Goal: Task Accomplishment & Management: Use online tool/utility

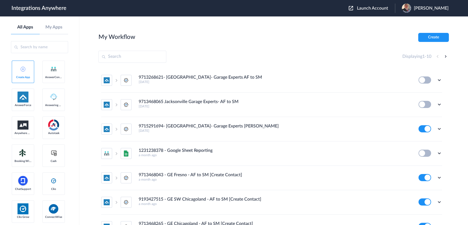
click at [295, 23] on main "My Workflow Create Displaying 1 - 10 9713268621- West Houston- Garage Experts A…" at bounding box center [273, 120] width 389 height 208
click at [226, 47] on section "My Workflow Create Displaying 1 - 10 9713268621- West Houston- Garage Experts A…" at bounding box center [274, 137] width 351 height 208
click at [231, 43] on section "My Workflow Create Displaying 1 - 10 9713268621- West Houston- Garage Experts A…" at bounding box center [274, 137] width 351 height 208
click at [181, 33] on div "My Workflow Create" at bounding box center [274, 37] width 351 height 9
click at [263, 51] on div "Displaying 1 - 10" at bounding box center [274, 57] width 351 height 12
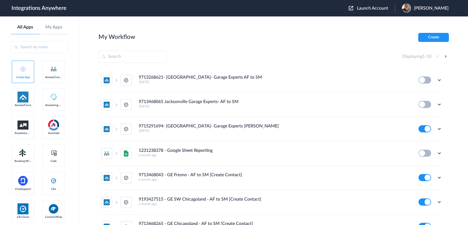
click at [363, 8] on span "Launch Account" at bounding box center [372, 8] width 31 height 4
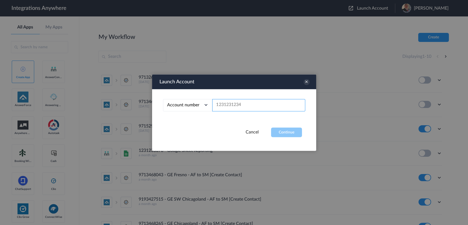
click at [238, 106] on input "text" at bounding box center [258, 105] width 93 height 12
click at [304, 82] on icon at bounding box center [307, 82] width 6 height 6
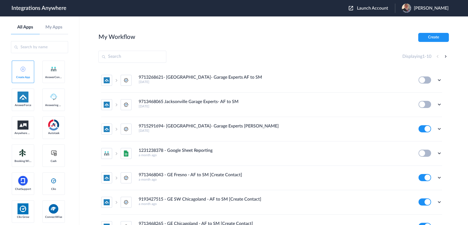
click at [244, 42] on section "My Workflow Create Displaying 1 - 10 9713268621- West Houston- Garage Experts A…" at bounding box center [274, 137] width 351 height 208
click at [201, 32] on main "My Workflow Create Displaying 1 - 10 9713268621- West Houston- Garage Experts A…" at bounding box center [273, 120] width 389 height 208
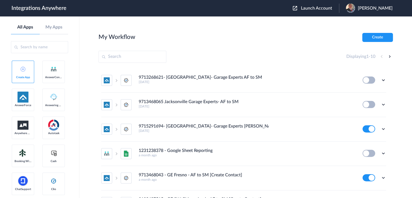
drag, startPoint x: 367, startPoint y: 35, endPoint x: 357, endPoint y: 34, distance: 9.3
click at [367, 35] on button "Create" at bounding box center [377, 37] width 31 height 9
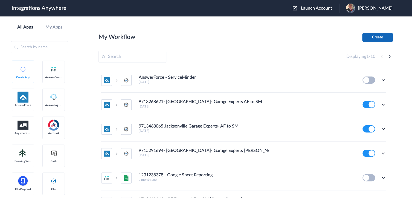
click at [379, 37] on button "Create" at bounding box center [377, 37] width 31 height 9
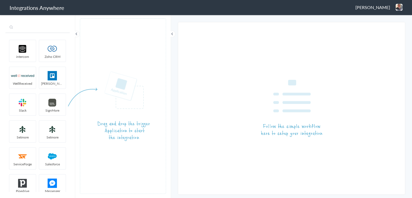
click at [38, 28] on input "text" at bounding box center [37, 27] width 64 height 10
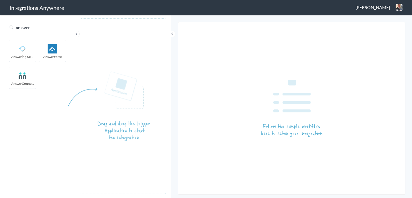
type input "answer"
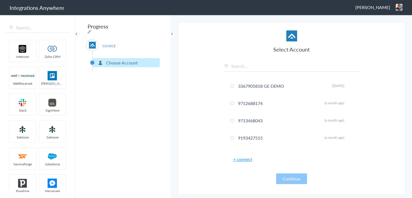
click at [250, 65] on input "text" at bounding box center [291, 67] width 137 height 9
paste input "7043967894"
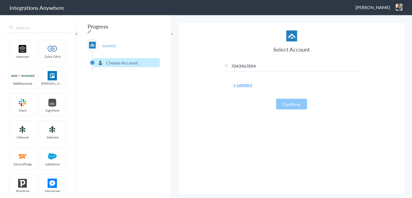
type input "7043967894"
click at [246, 83] on link "+ connect" at bounding box center [242, 84] width 19 height 6
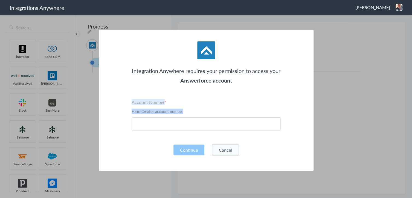
drag, startPoint x: 185, startPoint y: 111, endPoint x: 129, endPoint y: 102, distance: 56.2
click at [129, 102] on div "Integration Anywhere requires your permission to access your Answerforce accoun…" at bounding box center [206, 100] width 215 height 141
click at [123, 85] on div "Integration Anywhere requires your permission to access your Answerforce accoun…" at bounding box center [206, 100] width 215 height 141
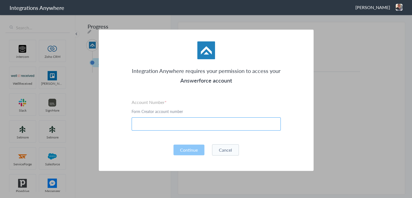
click at [143, 126] on input "text" at bounding box center [206, 123] width 149 height 13
paste input "7043967894"
type input "7043967894"
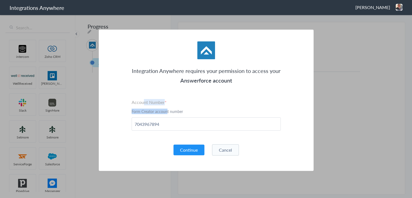
drag, startPoint x: 164, startPoint y: 113, endPoint x: 163, endPoint y: 91, distance: 21.9
click at [144, 97] on div "Integration Anywhere requires your permission to access your Answerforce accoun…" at bounding box center [206, 100] width 215 height 141
click at [175, 89] on div "Integration Anywhere requires your permission to access your Answerforce accoun…" at bounding box center [206, 100] width 215 height 141
click at [189, 149] on button "Continue" at bounding box center [188, 149] width 31 height 11
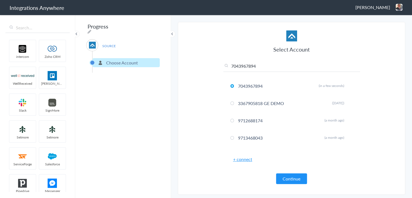
click at [214, 85] on section "Select Account 7043967894 7043967894 Rename Delete (in a few seconds) 336790581…" at bounding box center [291, 108] width 227 height 172
click at [291, 174] on button "Continue" at bounding box center [291, 178] width 31 height 11
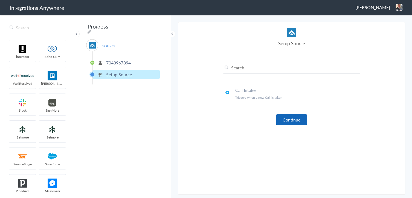
click at [288, 117] on button "Continue" at bounding box center [291, 119] width 31 height 11
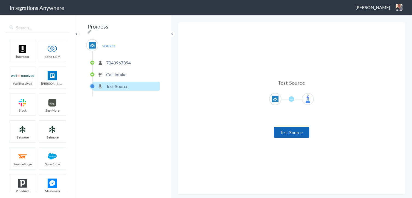
click at [285, 131] on button "Test Source" at bounding box center [291, 132] width 35 height 11
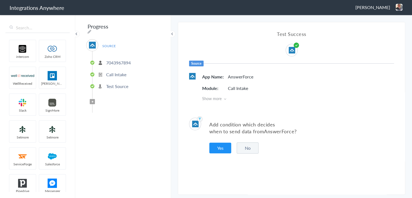
click at [224, 99] on span "Show more" at bounding box center [298, 97] width 192 height 5
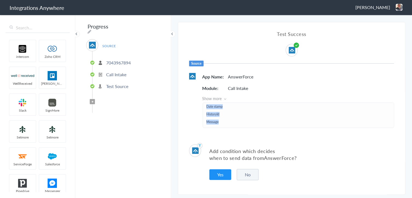
scroll to position [99, 0]
drag, startPoint x: 206, startPoint y: 107, endPoint x: 221, endPoint y: 126, distance: 23.6
click at [221, 126] on div "First Name Last Name Email Phone Call Start Time Account ID Date stamp HistoryI…" at bounding box center [298, 114] width 191 height 25
click at [229, 117] on ul "First Name Last Name Email Phone Call Start Time Account ID Date stamp HistoryI…" at bounding box center [298, 115] width 184 height 22
drag, startPoint x: 206, startPoint y: 106, endPoint x: 225, endPoint y: 125, distance: 26.5
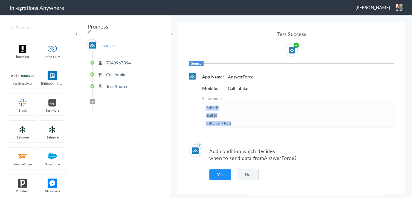
click at [225, 125] on ul "First Name Last Name Email Phone Call Start Time Account ID Date stamp HistoryI…" at bounding box center [298, 115] width 184 height 22
click at [247, 113] on li "Staff ID" at bounding box center [298, 116] width 184 height 6
click at [223, 99] on span "Show more" at bounding box center [298, 97] width 192 height 5
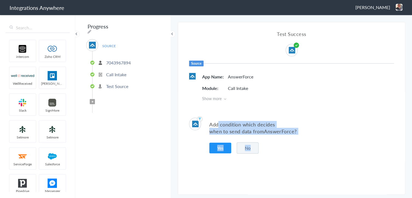
drag, startPoint x: 219, startPoint y: 122, endPoint x: 268, endPoint y: 135, distance: 51.1
click at [268, 135] on div "Add condition which decides when to send data from AnswerForce ? Yes No" at bounding box center [291, 135] width 227 height 52
click at [241, 128] on p "Add condition which decides when to send data from AnswerForce ?" at bounding box center [301, 128] width 185 height 14
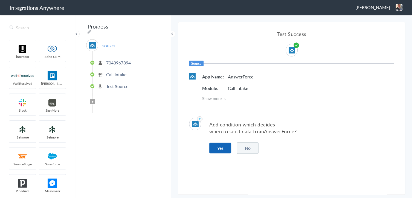
click at [216, 148] on button "Yes" at bounding box center [220, 147] width 22 height 11
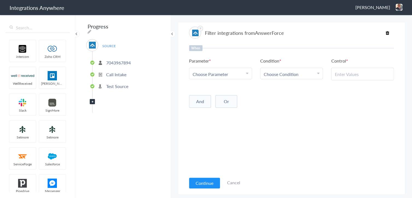
click at [224, 73] on span "Choose Parameter" at bounding box center [211, 74] width 36 height 6
click at [213, 88] on input "text" at bounding box center [220, 89] width 62 height 12
type input "call clos"
click at [205, 102] on link "Call Closing Note" at bounding box center [220, 101] width 62 height 12
click at [292, 70] on link "Choose Condition" at bounding box center [291, 73] width 62 height 11
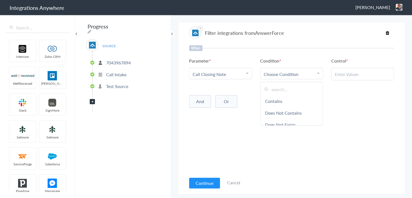
scroll to position [27, 0]
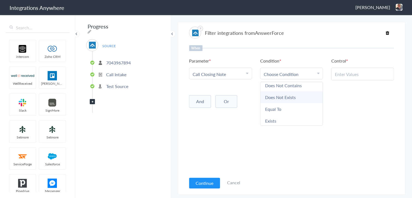
click at [287, 96] on link "Does Not Exists" at bounding box center [291, 97] width 62 height 12
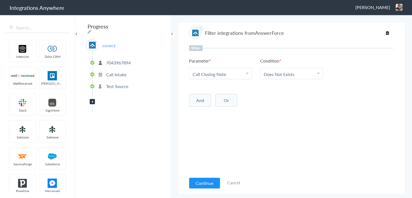
drag, startPoint x: 262, startPoint y: 153, endPoint x: 264, endPoint y: 150, distance: 3.7
click at [264, 151] on div "When Parameter Choose Parameter Call Closing Note First Name Last Name Email Ph…" at bounding box center [291, 109] width 205 height 128
click at [335, 115] on div "When Parameter Choose Parameter Call Closing Note First Name Last Name Email Ph…" at bounding box center [291, 109] width 205 height 128
click at [206, 184] on button "Continue" at bounding box center [204, 182] width 31 height 11
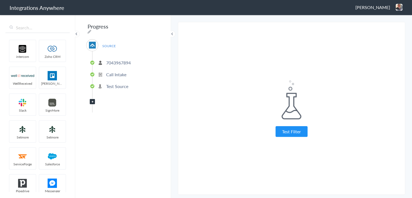
click at [288, 131] on button "Test Filter" at bounding box center [292, 131] width 32 height 11
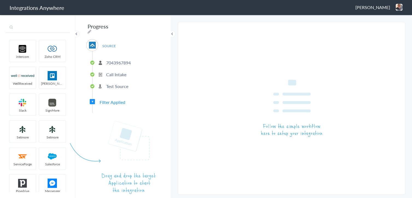
click at [27, 24] on input "text" at bounding box center [37, 27] width 64 height 10
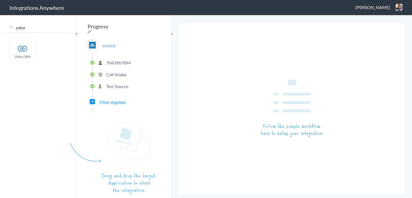
type input "zoho"
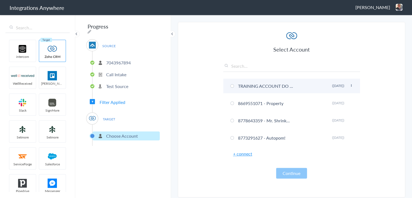
click at [262, 86] on li "TRAINING ACCOUNT DO NOT USE Rename Delete (4 months ago)" at bounding box center [291, 86] width 137 height 15
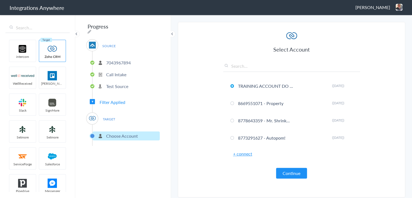
click at [285, 166] on div "Select Account TRAINING ACCOUNT DO NOT USE Rename Delete (4 months ago) 8669551…" at bounding box center [291, 104] width 137 height 148
click at [286, 169] on button "Continue" at bounding box center [291, 172] width 31 height 11
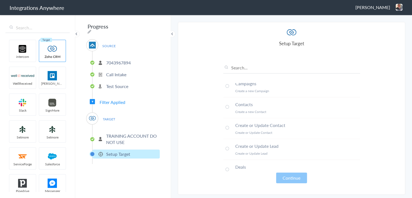
scroll to position [0, 0]
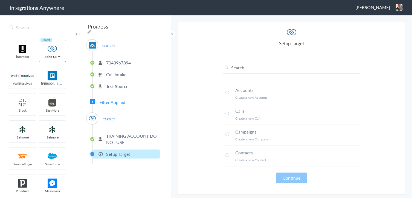
click at [228, 154] on span at bounding box center [227, 155] width 4 height 4
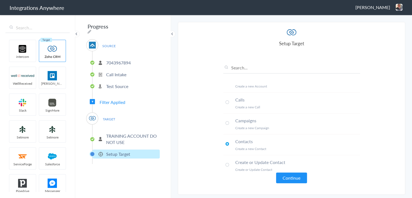
scroll to position [22, 0]
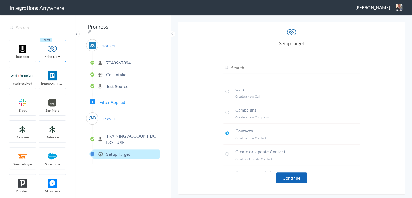
click at [294, 177] on button "Continue" at bounding box center [291, 177] width 31 height 11
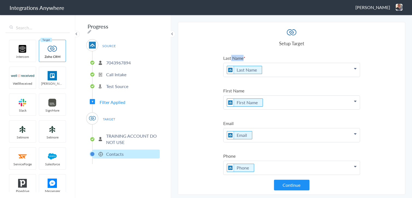
drag, startPoint x: 230, startPoint y: 58, endPoint x: 248, endPoint y: 59, distance: 18.4
click at [248, 59] on label "Last Name" at bounding box center [291, 58] width 137 height 6
click at [229, 41] on h4 "Setup Target" at bounding box center [291, 43] width 137 height 7
click at [219, 42] on section "Select Account 7043967894 Rename Delete (in a few seconds) 3367905818 GE DEMO R…" at bounding box center [291, 108] width 227 height 172
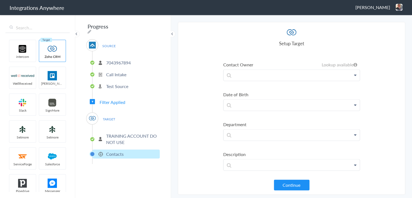
scroll to position [450, 0]
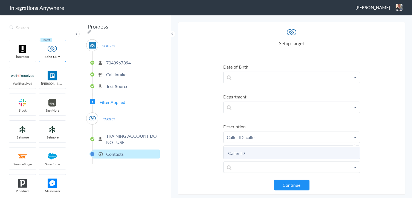
click at [0, 0] on link "Caller ID" at bounding box center [0, 0] width 0 height 0
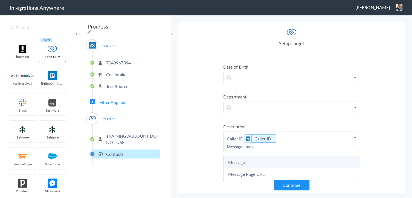
click at [0, 0] on link "Message" at bounding box center [0, 0] width 0 height 0
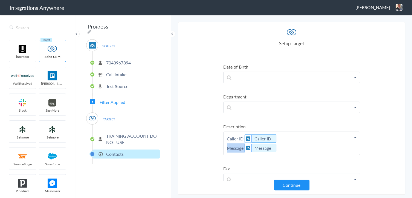
drag, startPoint x: 225, startPoint y: 142, endPoint x: 244, endPoint y: 140, distance: 19.0
click at [291, 139] on p "Caller ID: Caller ID Message: Message" at bounding box center [292, 142] width 136 height 23
drag, startPoint x: 292, startPoint y: 139, endPoint x: 205, endPoint y: 125, distance: 88.2
click at [205, 125] on section "Select Account 7043967894 Rename Delete (in a few seconds) 3367905818 GE DEMO R…" at bounding box center [291, 108] width 227 height 172
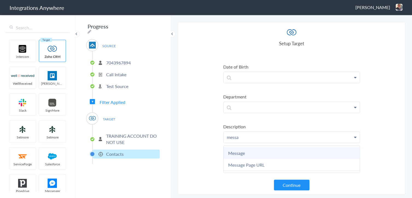
click at [0, 0] on link "Message" at bounding box center [0, 0] width 0 height 0
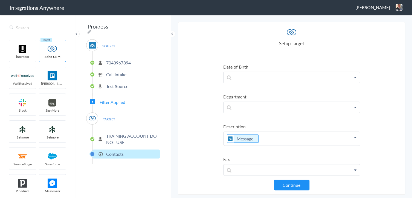
click at [207, 118] on section "Select Account 7043967894 Rename Delete (in a few seconds) 3367905818 GE DEMO R…" at bounding box center [291, 108] width 227 height 172
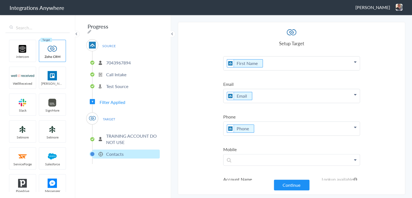
scroll to position [131, 0]
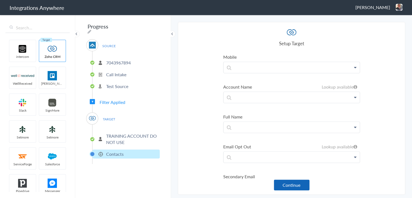
click at [286, 182] on button "Continue" at bounding box center [292, 184] width 36 height 11
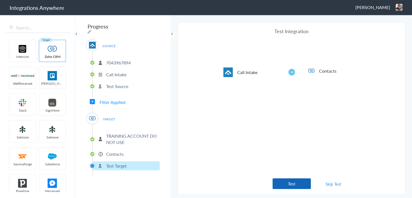
click at [284, 183] on button "Test" at bounding box center [292, 183] width 38 height 11
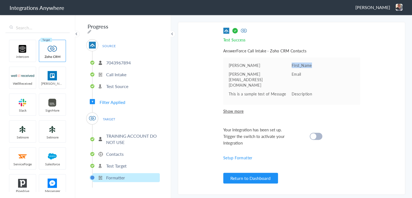
drag, startPoint x: 290, startPoint y: 66, endPoint x: 323, endPoint y: 64, distance: 32.3
click at [323, 64] on li "Roland First_Name" at bounding box center [292, 64] width 126 height 5
click at [235, 64] on pre "Roland" at bounding box center [260, 64] width 63 height 5
click at [295, 75] on p "Email" at bounding box center [323, 73] width 63 height 5
click at [239, 74] on pre "roland@test.com" at bounding box center [260, 79] width 63 height 16
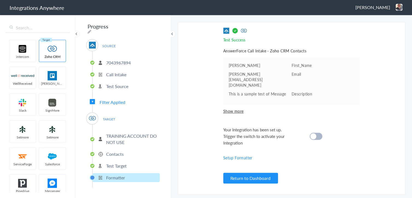
drag, startPoint x: 300, startPoint y: 83, endPoint x: 278, endPoint y: 83, distance: 21.6
click at [299, 91] on p "Description" at bounding box center [323, 93] width 63 height 5
click at [238, 91] on pre "This is a sample test of Message" at bounding box center [260, 93] width 63 height 5
click at [235, 108] on span "Show more" at bounding box center [291, 110] width 137 height 5
click at [296, 100] on p "Last_Name" at bounding box center [323, 102] width 63 height 5
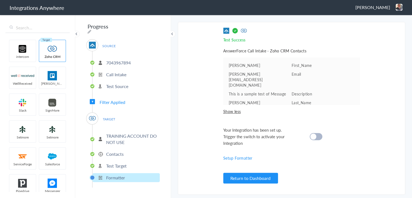
click at [233, 100] on pre "Roland" at bounding box center [260, 102] width 63 height 5
drag, startPoint x: 294, startPoint y: 100, endPoint x: 224, endPoint y: 98, distance: 69.3
click at [293, 108] on p "Phone" at bounding box center [323, 110] width 63 height 5
click at [223, 98] on ul "Roland First_Name roland@test.com Email This is a sample test of Message Descri…" at bounding box center [291, 80] width 137 height 47
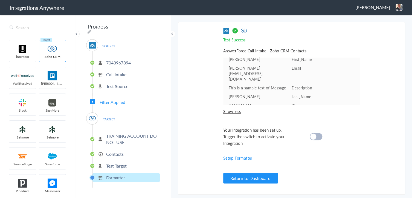
scroll to position [0, 0]
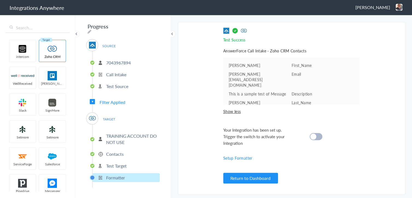
click at [215, 79] on section "Select Account 7043967894 Rename Delete (in a few seconds) 3367905818 GE DEMO R…" at bounding box center [291, 108] width 227 height 172
click at [114, 59] on p "7043967894" at bounding box center [118, 62] width 25 height 6
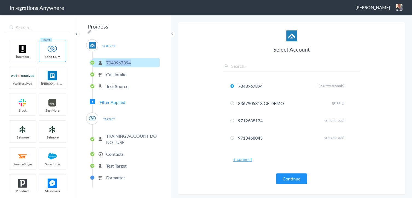
copy p "7043967894"
click at [91, 29] on icon at bounding box center [90, 31] width 4 height 4
drag, startPoint x: 134, startPoint y: 28, endPoint x: 47, endPoint y: 19, distance: 86.9
click at [47, 0] on body "Integrations Anywhere Jason Marsteller Logout Dashboard intercom Zoho CRM WellR…" at bounding box center [206, 0] width 412 height 0
paste input "7043967894"
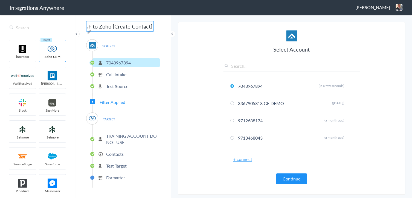
scroll to position [0, 65]
type input "7043967894 - Training - AF to Zoho [Create Contact]"
click at [188, 115] on section "Select Account 7043967894 Rename Delete (in a few seconds) 3367905818 GE DEMO R…" at bounding box center [291, 108] width 227 height 172
click at [112, 164] on p "Test Target" at bounding box center [116, 165] width 21 height 6
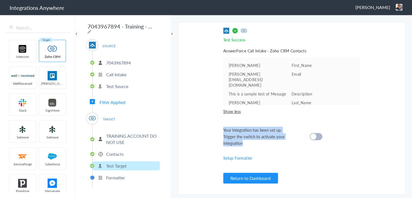
drag, startPoint x: 218, startPoint y: 127, endPoint x: 280, endPoint y: 142, distance: 63.0
click at [280, 142] on section "Select Account 7043967894 Rename Delete (in a few seconds) 3367905818 GE DEMO R…" at bounding box center [291, 108] width 227 height 172
click at [238, 126] on div "Test Success Invalid data for email AnswerForce Call Intake - Zoho CRM Contacts…" at bounding box center [291, 108] width 137 height 161
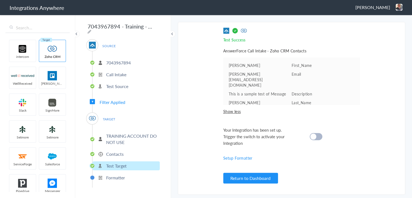
click at [315, 137] on cite at bounding box center [313, 136] width 6 height 6
click at [235, 177] on button "Return to Dashboard" at bounding box center [250, 177] width 55 height 11
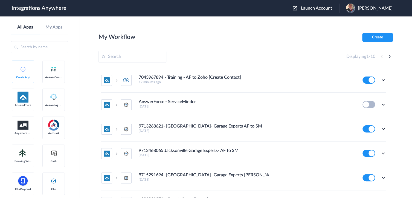
click at [352, 7] on img at bounding box center [350, 8] width 9 height 9
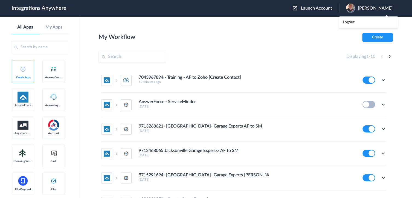
click at [263, 43] on section "My Workflow Create Displaying 1 - 10 7043967894 - Training - AF to Zoho [Create…" at bounding box center [246, 123] width 294 height 181
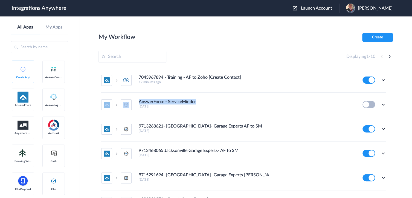
drag, startPoint x: 135, startPoint y: 101, endPoint x: 239, endPoint y: 103, distance: 104.6
click at [239, 103] on li "AnswerForce - ServiceMinder 2 days ago Edit Task history Delete" at bounding box center [243, 104] width 285 height 24
click at [145, 103] on h4 "AnswerForce - ServiceMinder" at bounding box center [167, 101] width 57 height 5
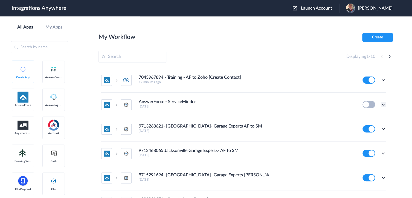
click at [381, 106] on icon at bounding box center [383, 104] width 5 height 5
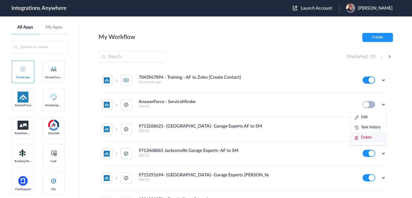
click at [361, 137] on span "Delete" at bounding box center [366, 137] width 11 height 4
click at [361, 140] on li "Are you sure?" at bounding box center [369, 139] width 36 height 15
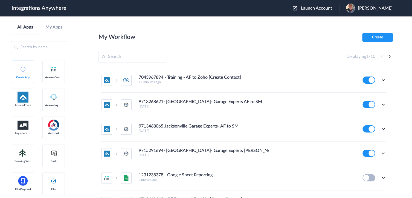
click at [222, 50] on section "My Workflow Create Displaying 1 - 10 7043967894 - Training - AF to Zoho [Create…" at bounding box center [246, 123] width 294 height 181
click at [211, 46] on section "My Workflow Create Displaying 1 - 10 7043967894 - Training - AF to Zoho [Create…" at bounding box center [246, 123] width 294 height 181
click at [213, 53] on div "Displaying 1 - 10" at bounding box center [246, 57] width 294 height 12
click at [283, 65] on section "My Workflow Create Displaying 1 - 10 7043967894 - Training - AF to Zoho [Create…" at bounding box center [246, 123] width 294 height 181
drag, startPoint x: 142, startPoint y: 74, endPoint x: 249, endPoint y: 80, distance: 106.9
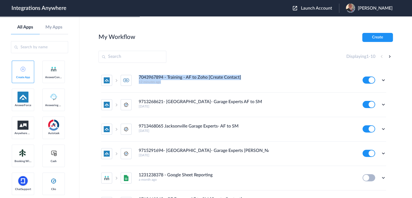
click at [249, 80] on div "7043967894 - Training - AF to Zoho [Create Contact] 12 minutes ago" at bounding box center [247, 79] width 216 height 9
click at [213, 38] on div "My Workflow Create" at bounding box center [246, 37] width 294 height 9
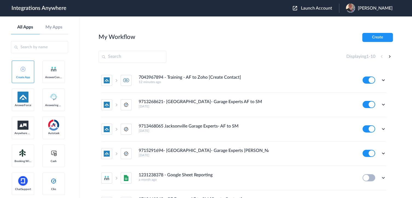
click at [208, 57] on div "Displaying 1 - 10" at bounding box center [246, 57] width 294 height 12
click at [382, 79] on icon at bounding box center [383, 79] width 5 height 5
click at [364, 105] on li "Task history" at bounding box center [369, 103] width 36 height 10
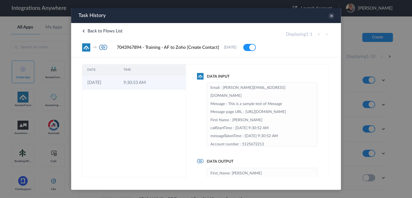
click at [125, 79] on td "9:30:53 AM" at bounding box center [136, 82] width 36 height 14
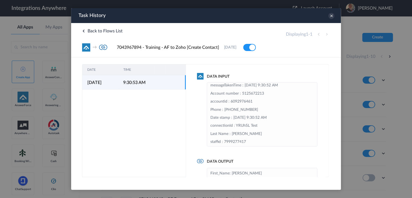
scroll to position [51, 0]
click at [331, 16] on icon at bounding box center [331, 16] width 6 height 6
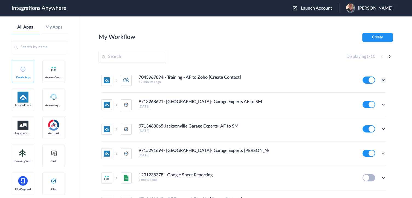
click at [381, 79] on icon at bounding box center [383, 79] width 5 height 5
click at [367, 102] on link "Task history" at bounding box center [368, 103] width 26 height 4
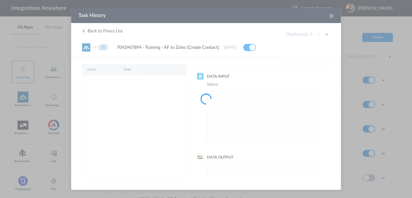
scroll to position [0, 0]
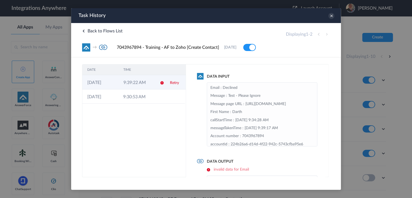
click at [124, 84] on td "9:39:22 AM" at bounding box center [136, 82] width 36 height 14
drag, startPoint x: 252, startPoint y: 169, endPoint x: 214, endPoint y: 169, distance: 38.3
click at [214, 169] on h6 "invalid data for Email" at bounding box center [262, 169] width 111 height 5
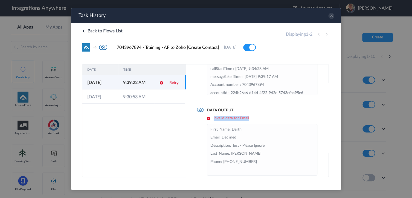
scroll to position [59, 0]
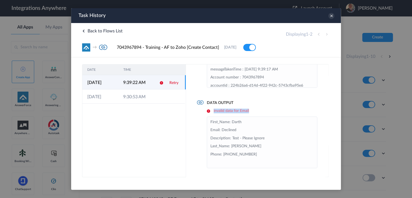
click at [231, 107] on div "Data Output invalid data for Email First_Name: Darth Email: Declined Descriptio…" at bounding box center [257, 134] width 120 height 68
drag, startPoint x: 213, startPoint y: 109, endPoint x: 275, endPoint y: 109, distance: 61.8
click at [275, 109] on h6 "invalid data for Email" at bounding box center [262, 110] width 111 height 5
click at [299, 88] on div "Data Input Email : Declined Message : Test - Please Ignore Message page URL : h…" at bounding box center [257, 120] width 143 height 113
click at [178, 119] on div "DATE TIME 20-08-2025 9:39:22 AM Retry 20-08-2025 9:30:53 AM" at bounding box center [134, 120] width 104 height 113
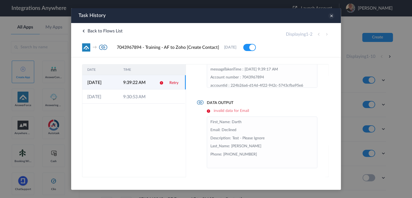
click at [332, 16] on icon at bounding box center [331, 16] width 6 height 6
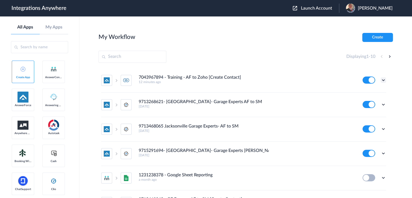
click at [382, 78] on icon at bounding box center [383, 79] width 5 height 5
click at [362, 91] on link "Edit" at bounding box center [361, 93] width 13 height 4
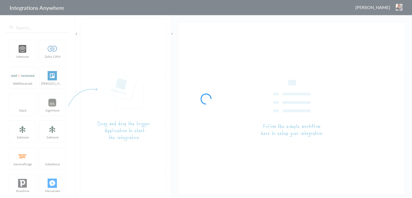
type input "7043967894 - Training - AF to Zoho [Create Contact]"
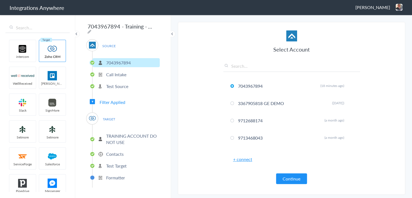
click at [112, 176] on p "Formatter" at bounding box center [115, 177] width 19 height 6
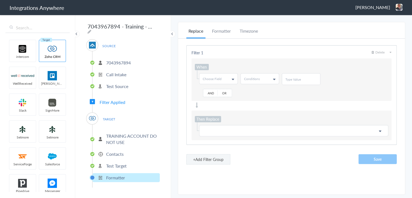
click at [216, 76] on span "Choose Field" at bounding box center [212, 78] width 19 height 5
click at [214, 94] on input "text" at bounding box center [217, 90] width 37 height 11
type input "email"
click at [210, 99] on link "Email" at bounding box center [217, 101] width 37 height 10
click at [259, 77] on link "Conditions" at bounding box center [260, 78] width 38 height 10
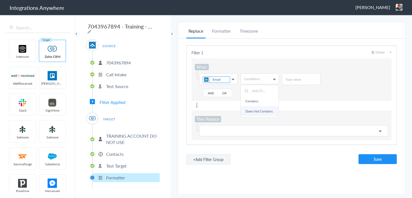
click at [252, 108] on link "Does Not Contains" at bounding box center [259, 111] width 37 height 10
click at [296, 78] on input "text" at bounding box center [300, 79] width 31 height 5
type input "@"
click at [234, 129] on p at bounding box center [294, 130] width 182 height 7
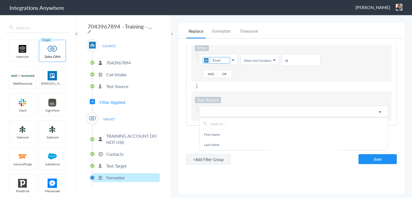
click at [224, 121] on input "text" at bounding box center [293, 123] width 188 height 12
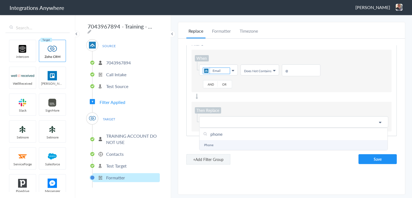
type input "phone"
click at [216, 140] on link "Phone" at bounding box center [293, 145] width 188 height 10
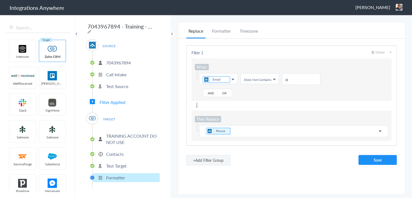
scroll to position [0, 0]
click at [240, 128] on p "Phone" at bounding box center [294, 131] width 182 height 8
click at [379, 160] on button "Save" at bounding box center [377, 160] width 38 height 10
click at [105, 161] on li "Test Target" at bounding box center [125, 165] width 67 height 9
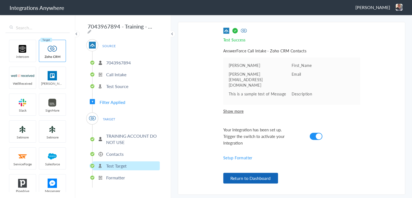
click at [249, 177] on button "Return to Dashboard" at bounding box center [250, 177] width 55 height 11
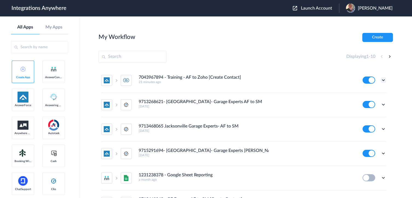
click at [381, 80] on icon at bounding box center [383, 79] width 5 height 5
click at [366, 101] on link "Task history" at bounding box center [368, 103] width 26 height 4
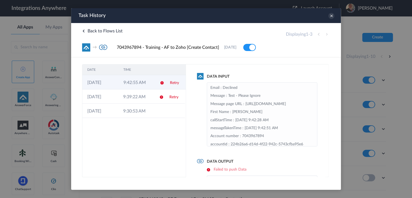
click at [121, 84] on td "9:42:55 AM" at bounding box center [136, 82] width 36 height 14
drag, startPoint x: 215, startPoint y: 170, endPoint x: 247, endPoint y: 169, distance: 31.5
click at [247, 169] on h6 "Failed to push Data" at bounding box center [262, 169] width 111 height 5
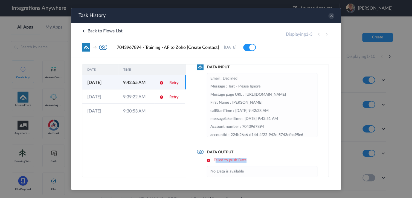
scroll to position [19, 0]
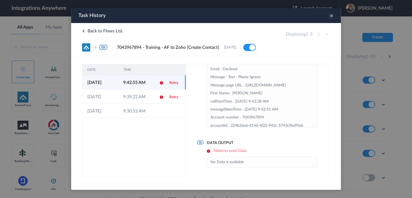
click at [331, 14] on icon at bounding box center [331, 16] width 6 height 6
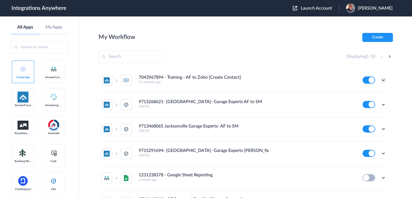
click at [381, 79] on icon at bounding box center [383, 79] width 5 height 5
click at [364, 103] on link "Task history" at bounding box center [368, 103] width 26 height 4
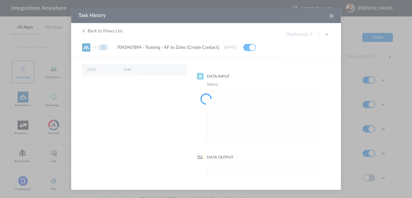
scroll to position [0, 0]
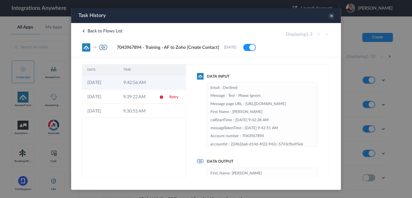
click at [111, 83] on td "[DATE]" at bounding box center [100, 82] width 36 height 14
click at [334, 15] on icon at bounding box center [331, 16] width 6 height 6
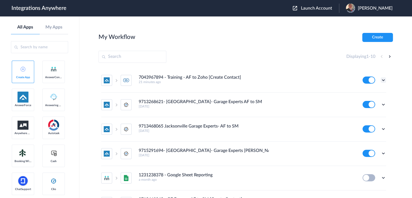
click at [381, 80] on icon at bounding box center [383, 79] width 5 height 5
click at [369, 102] on link "Task history" at bounding box center [368, 103] width 26 height 4
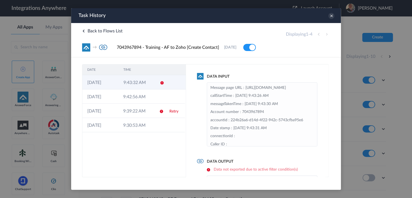
click at [136, 82] on td "9:43:32 AM" at bounding box center [136, 82] width 36 height 14
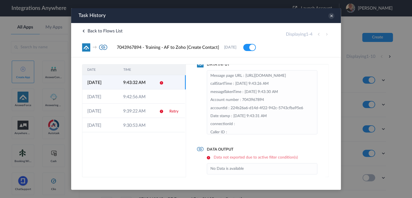
scroll to position [19, 0]
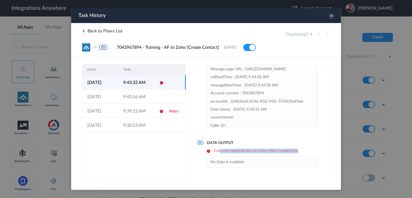
drag, startPoint x: 220, startPoint y: 150, endPoint x: 298, endPoint y: 149, distance: 77.7
click at [298, 149] on h6 "Data not exported due to active filter condition(s)" at bounding box center [262, 150] width 111 height 5
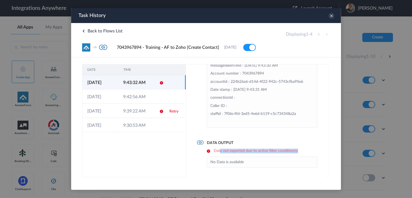
scroll to position [55, 0]
click at [331, 18] on icon at bounding box center [331, 16] width 6 height 6
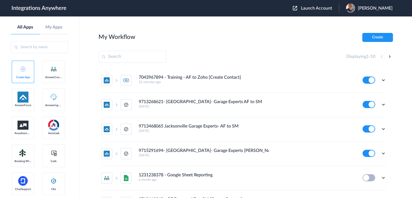
click at [204, 24] on main "My Workflow Create Displaying 1 - 10 7043967894 - Training - AF to Zoho [Create…" at bounding box center [245, 106] width 333 height 181
click at [210, 31] on main "My Workflow Create Displaying 1 - 10 7043967894 - Training - AF to Zoho [Create…" at bounding box center [245, 106] width 333 height 181
